Goal: Transaction & Acquisition: Download file/media

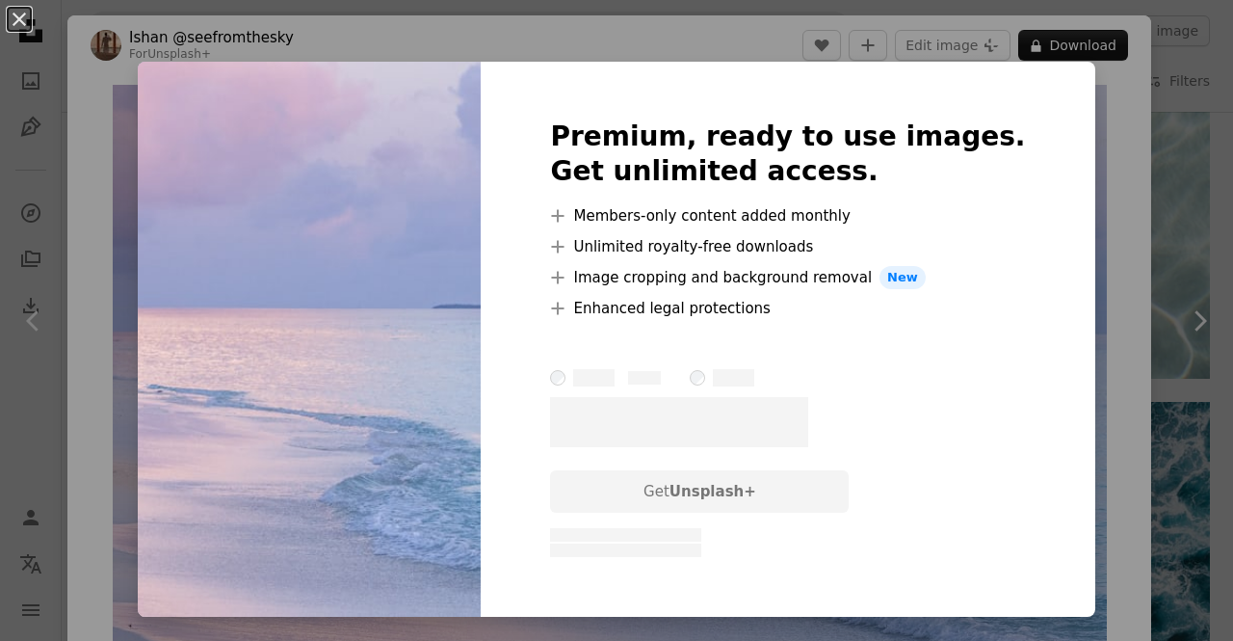
scroll to position [3467, 0]
